Goal: Find contact information: Find contact information

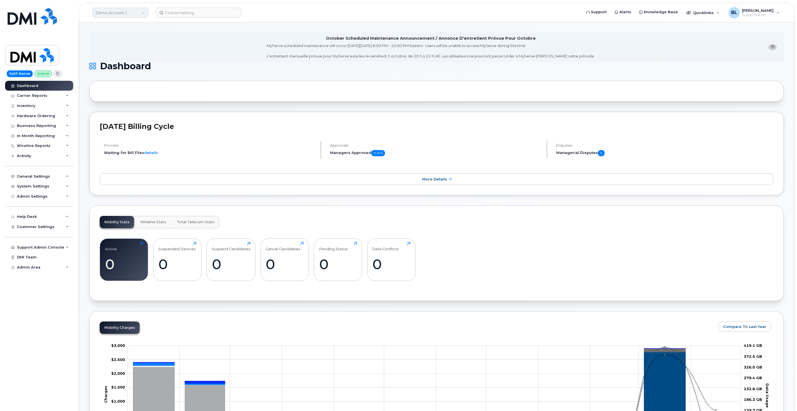
click at [134, 9] on link "Demo Account 1" at bounding box center [120, 13] width 56 height 10
type input "o"
type input "pcl"
click at [141, 52] on span "PCL Construction Management" at bounding box center [126, 53] width 58 height 6
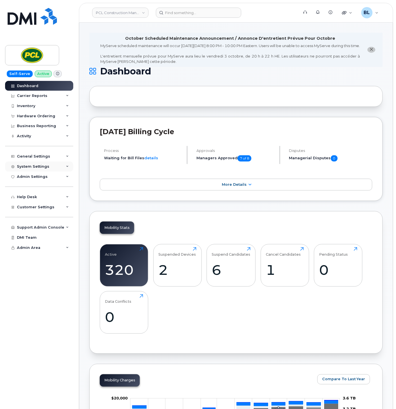
click at [39, 167] on div "System Settings" at bounding box center [33, 166] width 32 height 5
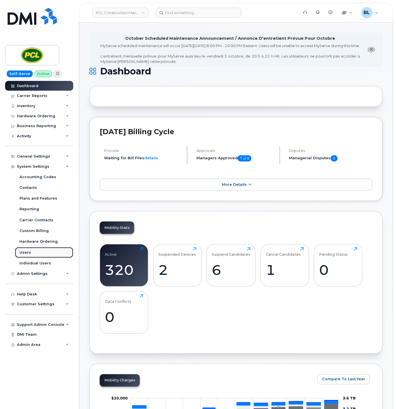
click at [32, 254] on link "Users" at bounding box center [44, 252] width 58 height 11
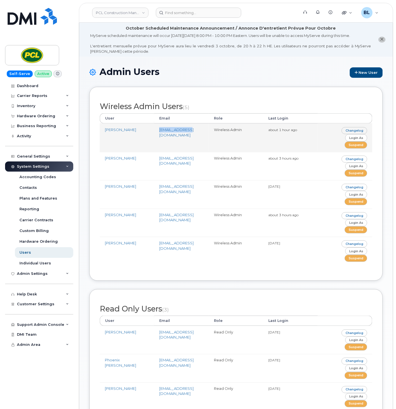
drag, startPoint x: 194, startPoint y: 131, endPoint x: 158, endPoint y: 134, distance: 35.9
click at [158, 134] on td "[EMAIL_ADDRESS][DOMAIN_NAME]" at bounding box center [181, 137] width 54 height 28
copy link "[EMAIL_ADDRESS][DOMAIN_NAME]"
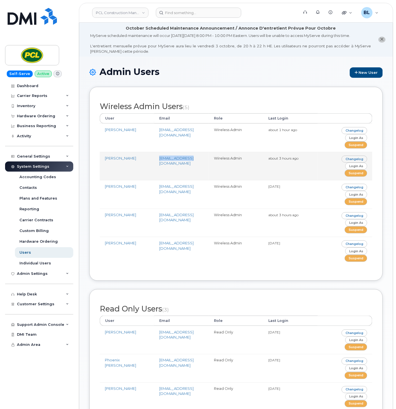
drag, startPoint x: 197, startPoint y: 159, endPoint x: 158, endPoint y: 161, distance: 38.6
click at [158, 161] on td "[EMAIL_ADDRESS][DOMAIN_NAME]" at bounding box center [181, 166] width 54 height 28
copy link "[EMAIL_ADDRESS][DOMAIN_NAME]"
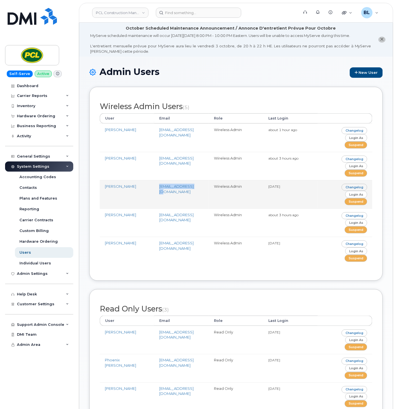
drag, startPoint x: 201, startPoint y: 189, endPoint x: 159, endPoint y: 190, distance: 42.8
click at [159, 190] on td "ejdourado@pcl.com" at bounding box center [181, 194] width 54 height 28
copy link "ejdourado@pcl.com"
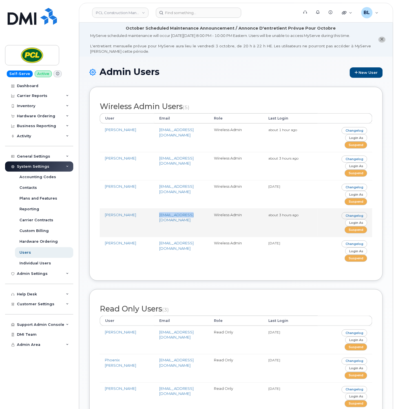
drag, startPoint x: 197, startPoint y: 222, endPoint x: 159, endPoint y: 220, distance: 37.2
click at [159, 220] on td "anahsan@pcl.com" at bounding box center [181, 222] width 54 height 28
copy link "anahsan@pcl.com"
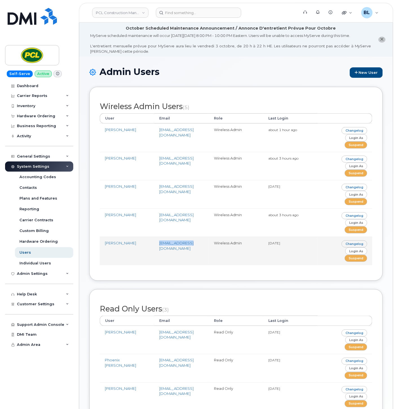
drag, startPoint x: 193, startPoint y: 247, endPoint x: 159, endPoint y: 249, distance: 34.2
click at [159, 249] on td "alucier@pcl.com" at bounding box center [181, 251] width 54 height 28
copy link "alucier@pcl.com"
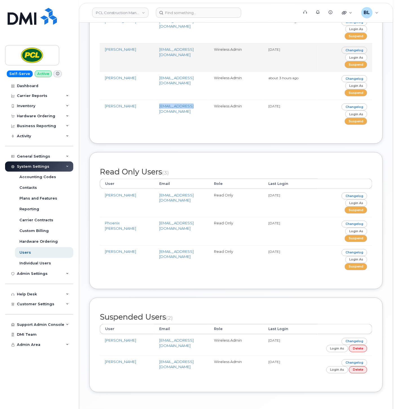
scroll to position [159, 0]
